Goal: Use online tool/utility: Utilize a website feature to perform a specific function

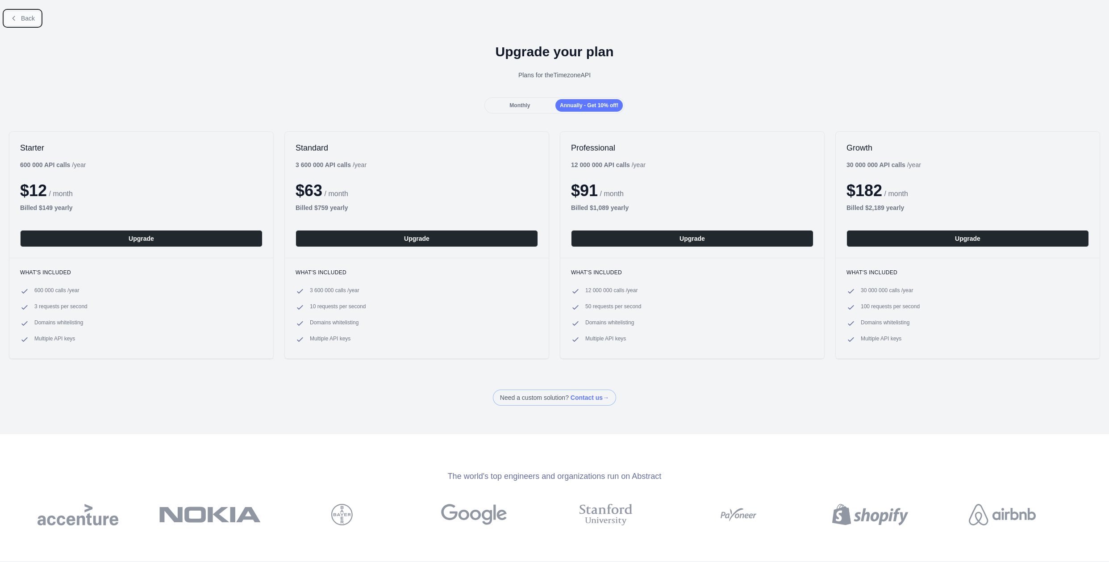
click at [32, 15] on span "Back" at bounding box center [28, 18] width 14 height 7
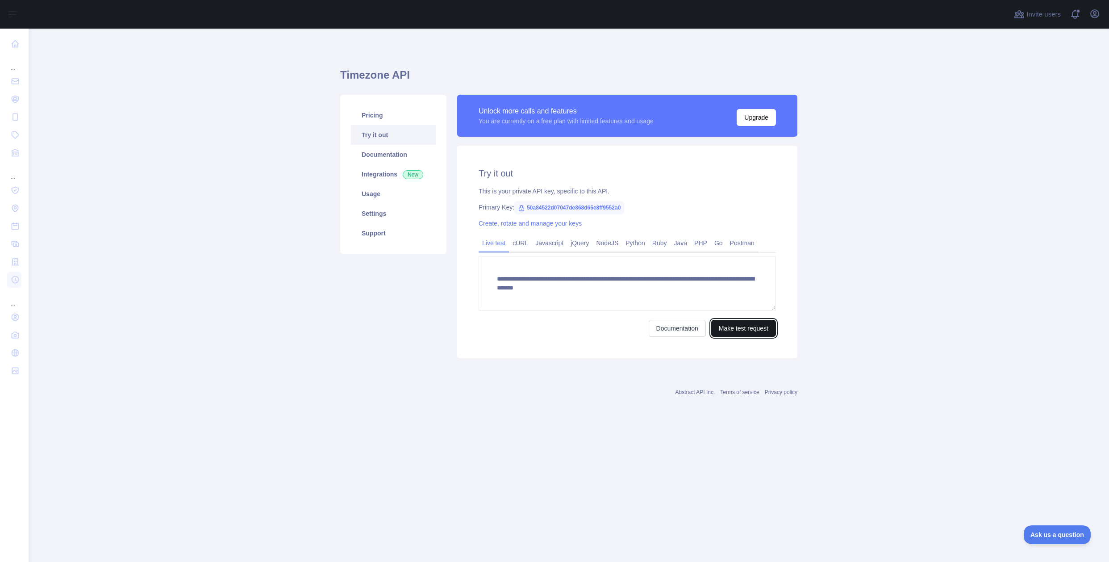
click at [755, 330] on button "Make test request" at bounding box center [743, 328] width 65 height 17
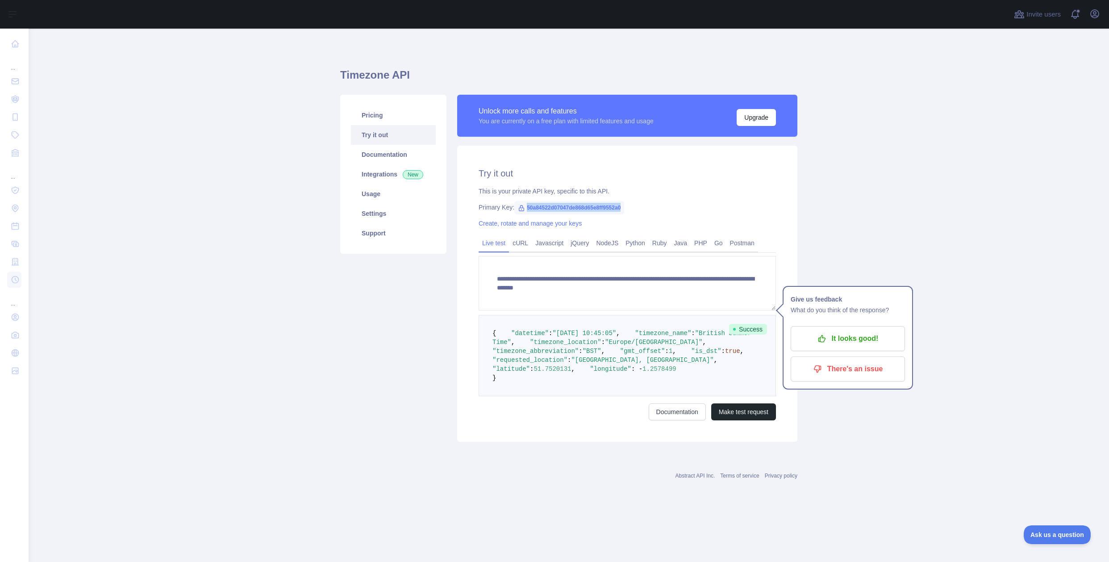
drag, startPoint x: 526, startPoint y: 207, endPoint x: 624, endPoint y: 211, distance: 98.3
click at [624, 211] on span "50a84522d07047de868d65e8ff9552a0" at bounding box center [570, 207] width 110 height 13
copy span "50a84522d07047de868d65e8ff9552a0"
click at [863, 256] on main "**********" at bounding box center [569, 295] width 1081 height 533
click at [1094, 19] on button "Open user menu" at bounding box center [1095, 14] width 14 height 14
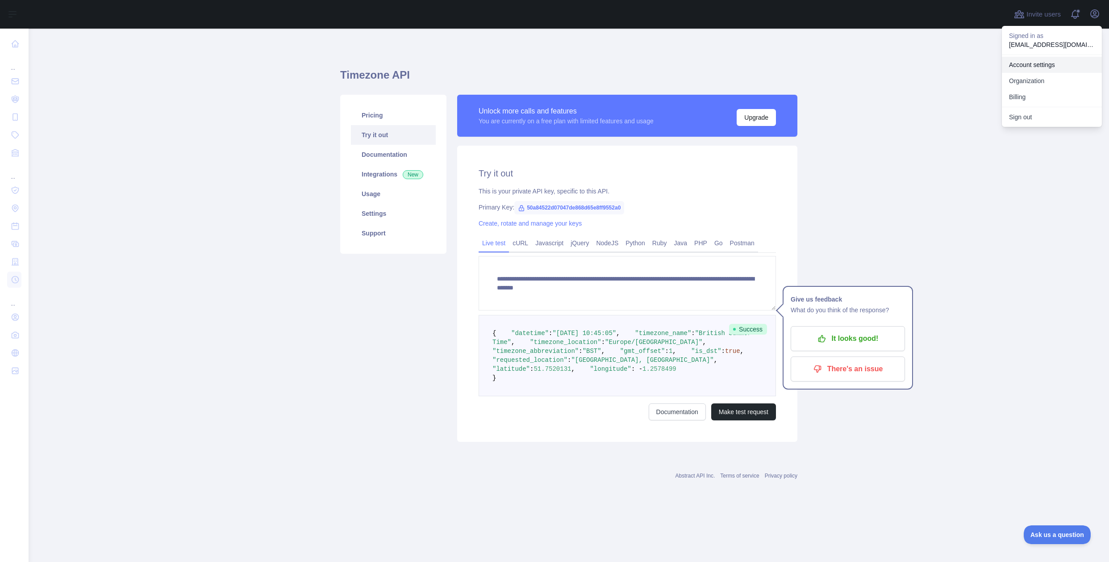
click at [1043, 61] on link "Account settings" at bounding box center [1052, 65] width 100 height 16
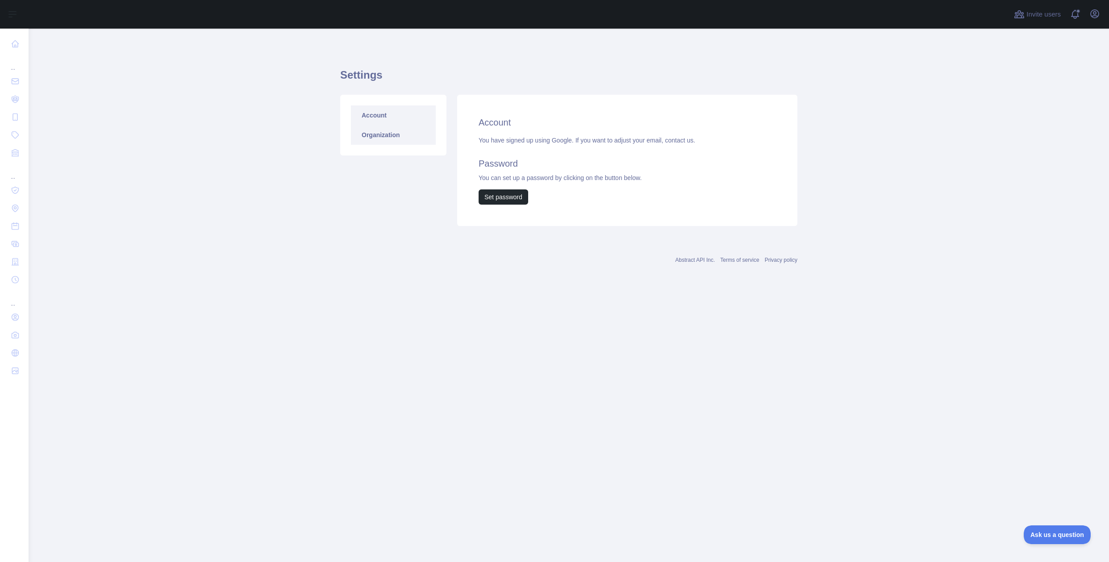
click at [414, 131] on link "Organization" at bounding box center [393, 135] width 85 height 20
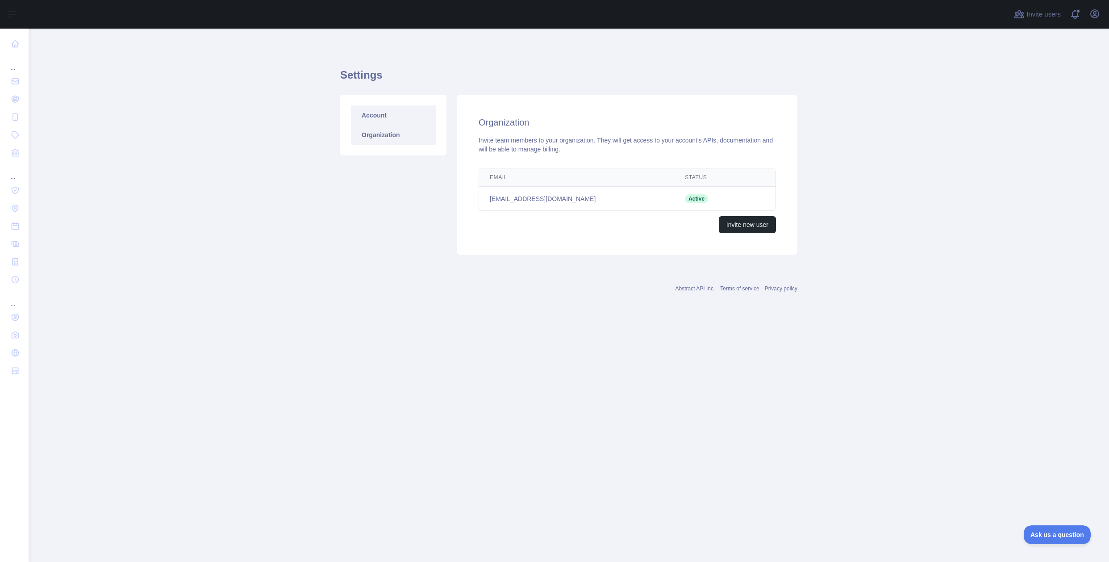
click at [387, 116] on link "Account" at bounding box center [393, 115] width 85 height 20
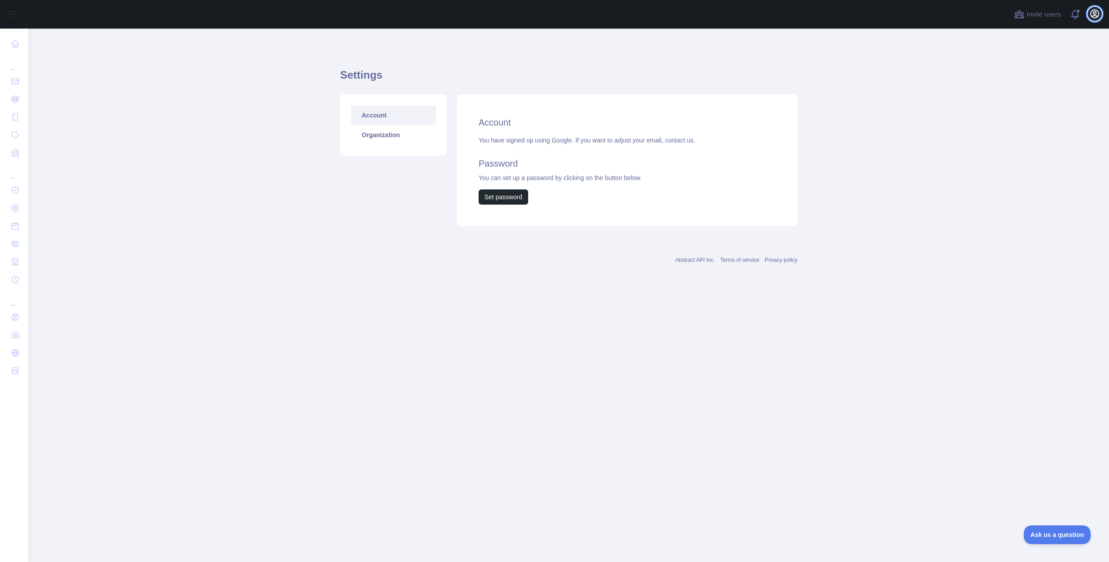
click at [1097, 13] on icon "button" at bounding box center [1095, 13] width 11 height 11
click at [1049, 97] on button "Billing" at bounding box center [1052, 97] width 100 height 16
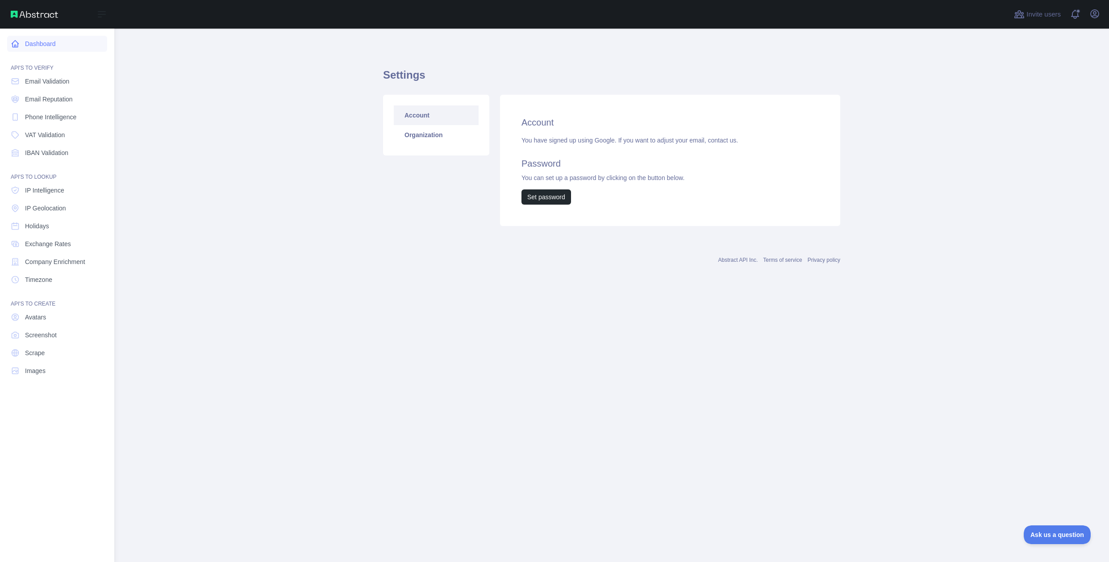
click at [71, 46] on link "Dashboard" at bounding box center [57, 44] width 100 height 16
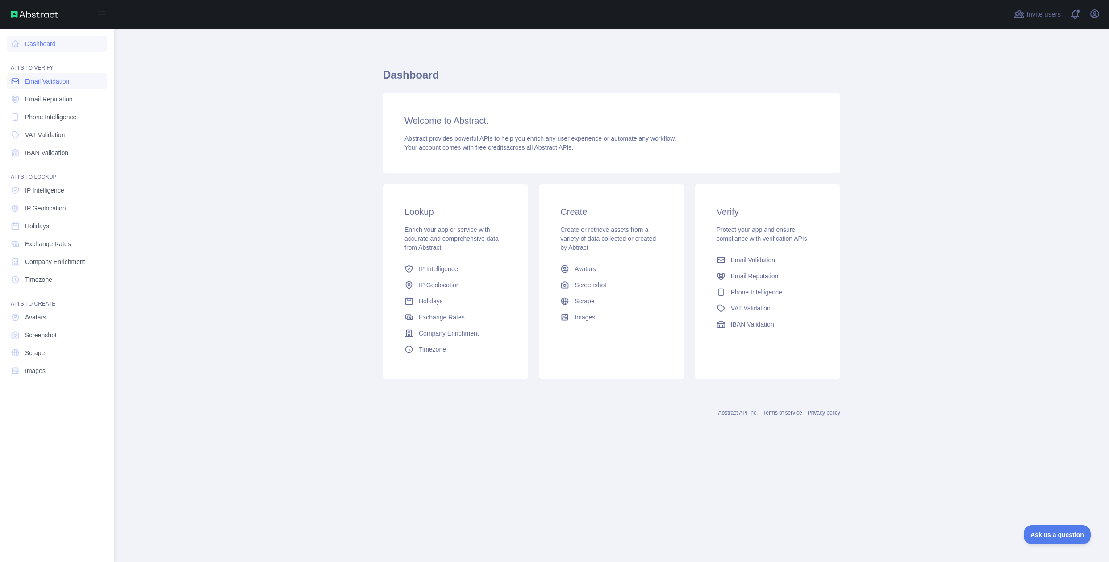
click at [71, 79] on link "Email Validation" at bounding box center [57, 81] width 100 height 16
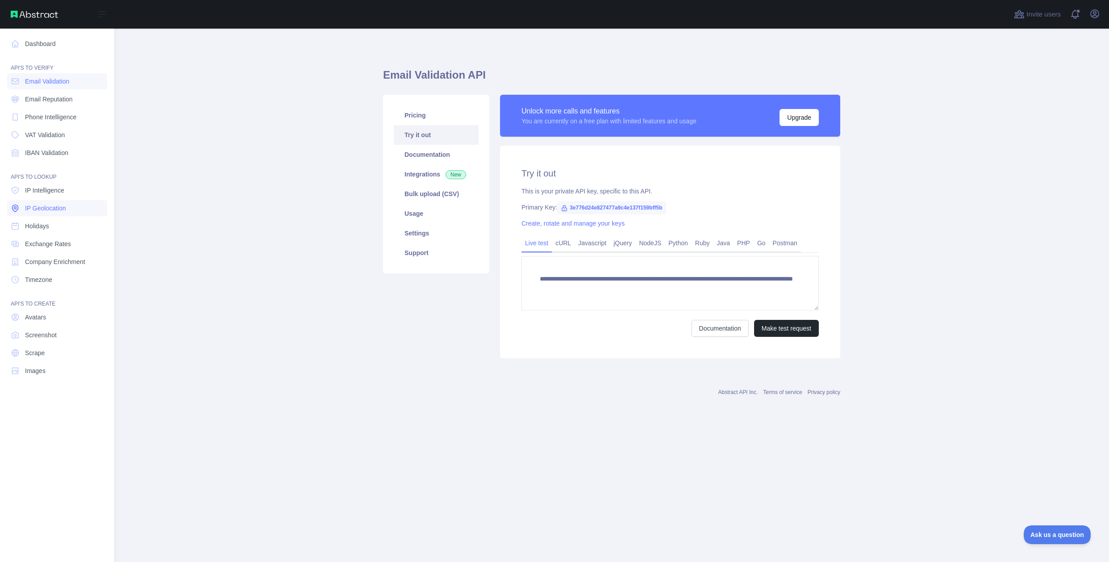
click at [87, 208] on link "IP Geolocation" at bounding box center [57, 208] width 100 height 16
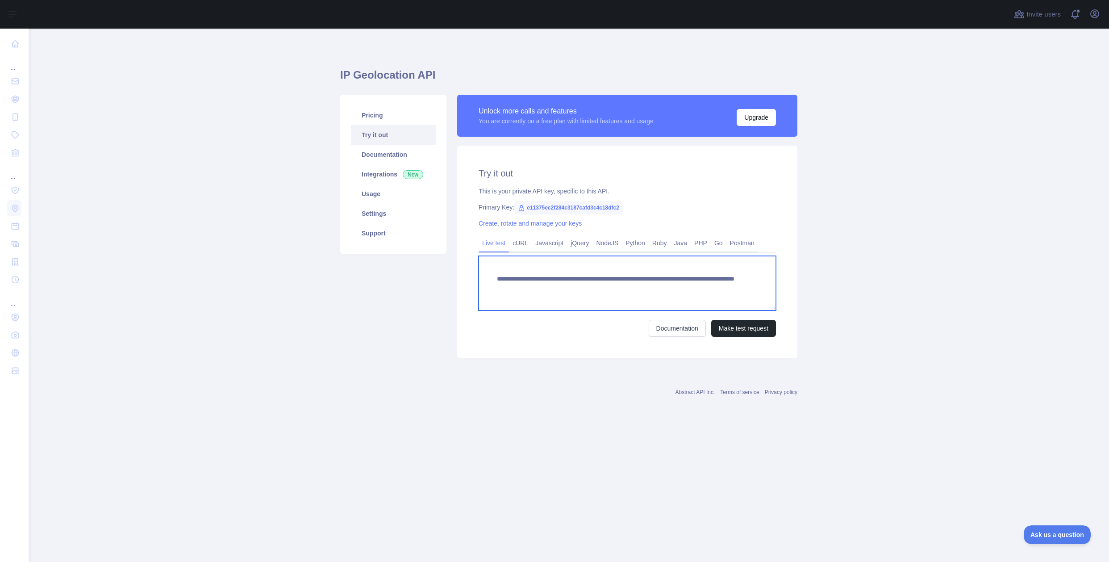
drag, startPoint x: 523, startPoint y: 288, endPoint x: 623, endPoint y: 291, distance: 100.1
click at [623, 291] on textarea "**********" at bounding box center [627, 283] width 297 height 54
drag, startPoint x: 527, startPoint y: 209, endPoint x: 582, endPoint y: 212, distance: 55.0
click at [588, 211] on span "e11375ec2f284c3187cafd3c4c18dfc2" at bounding box center [569, 207] width 109 height 13
drag, startPoint x: 526, startPoint y: 206, endPoint x: 617, endPoint y: 209, distance: 91.2
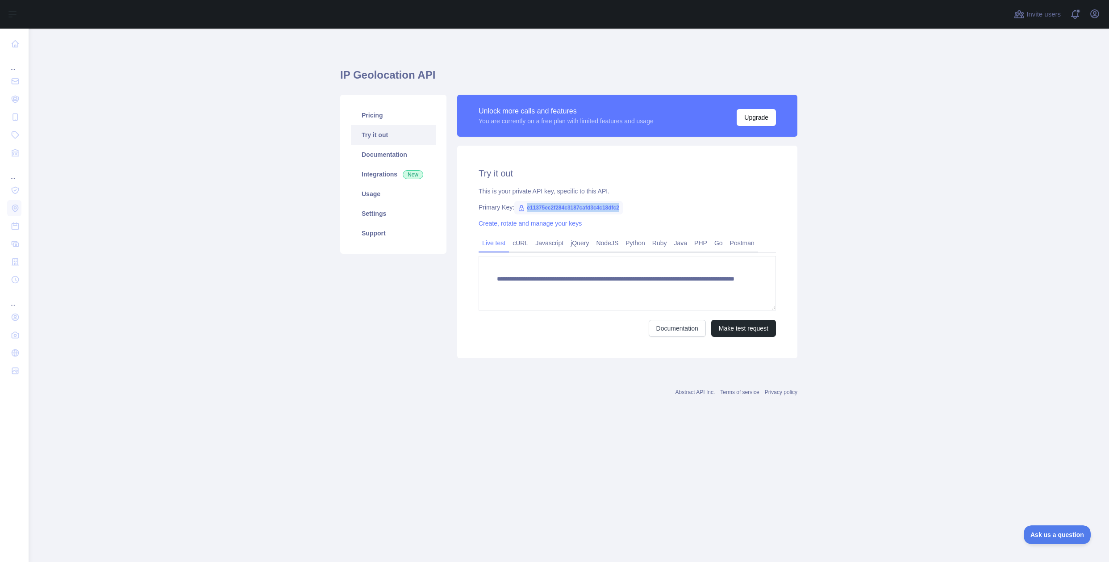
click at [617, 209] on span "e11375ec2f284c3187cafd3c4c18dfc2" at bounding box center [569, 207] width 109 height 13
copy span "e11375ec2f284c3187cafd3c4c18dfc2"
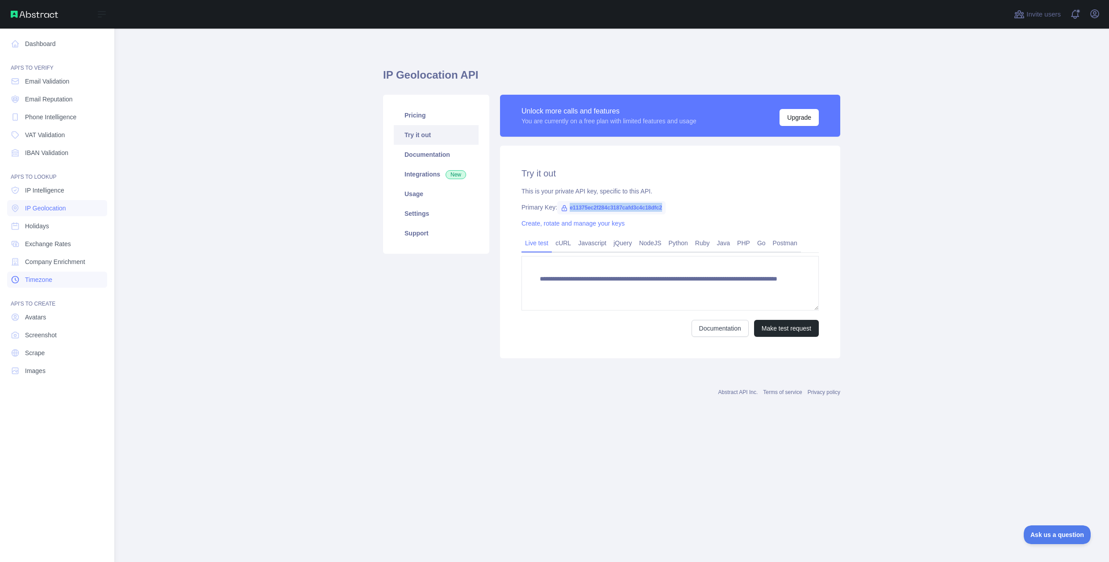
click at [57, 276] on link "Timezone" at bounding box center [57, 280] width 100 height 16
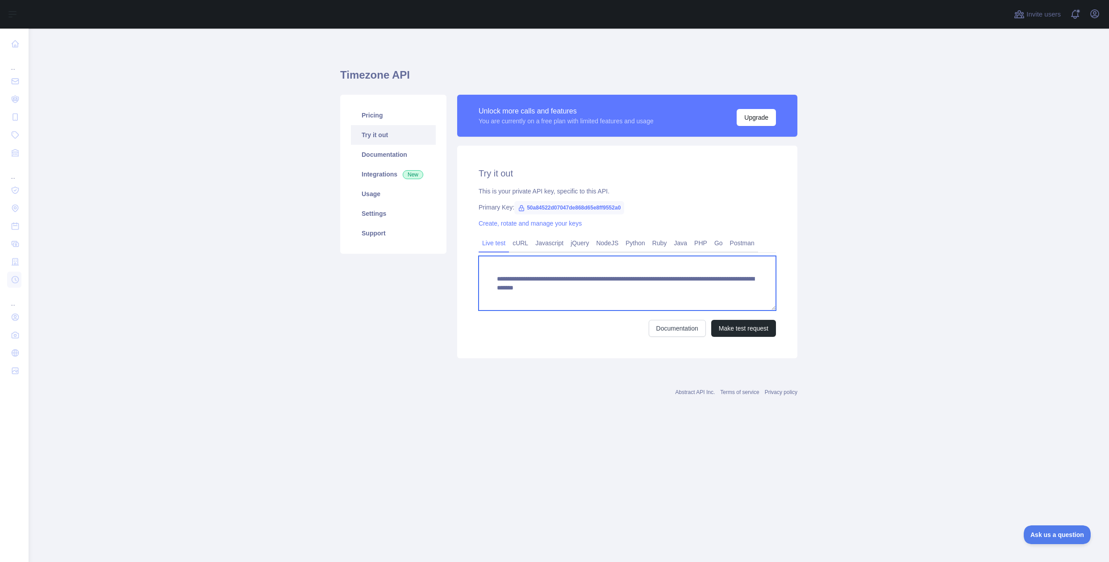
drag, startPoint x: 522, startPoint y: 288, endPoint x: 626, endPoint y: 293, distance: 103.8
click at [626, 293] on textarea "**********" at bounding box center [627, 283] width 297 height 54
